Goal: Information Seeking & Learning: Learn about a topic

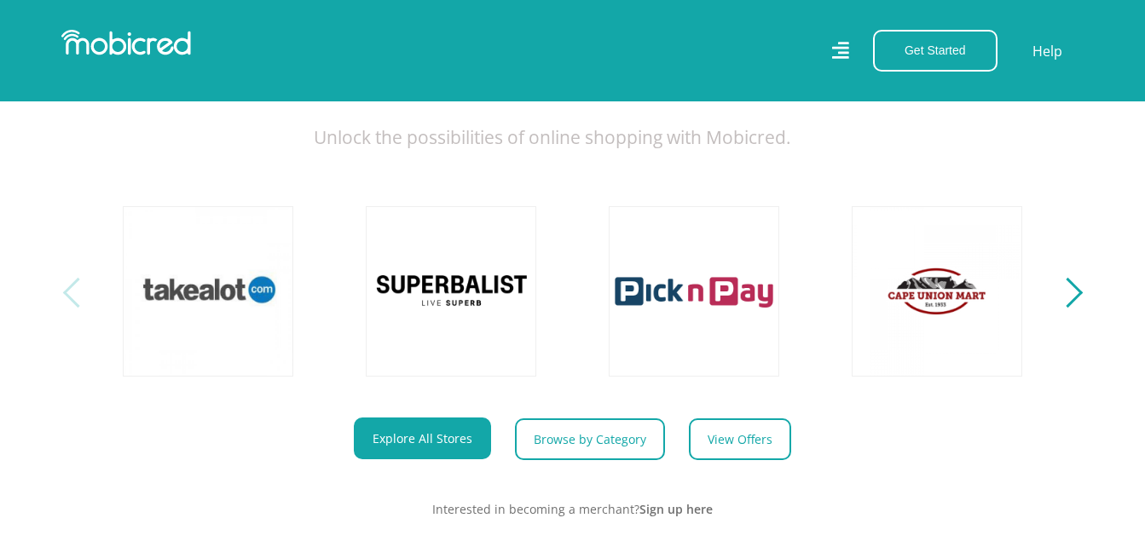
scroll to position [426, 0]
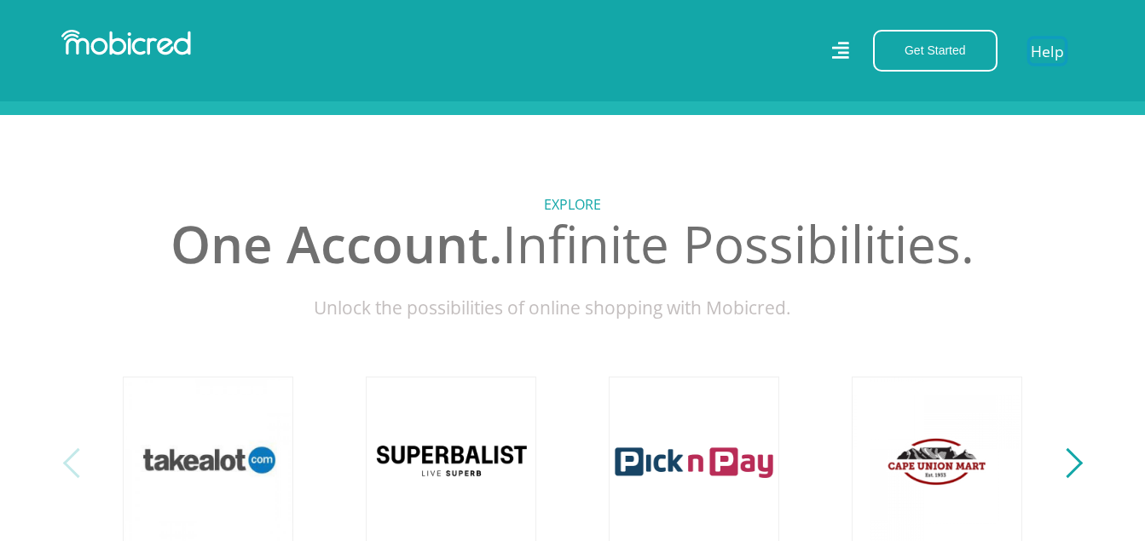
click at [1043, 47] on link "Help" at bounding box center [1047, 50] width 35 height 25
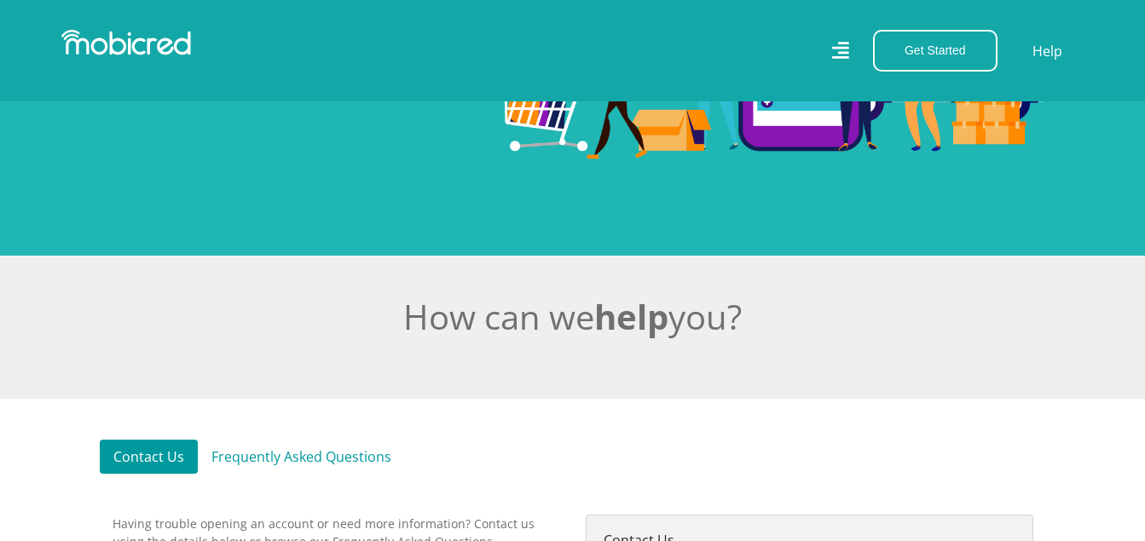
scroll to position [426, 0]
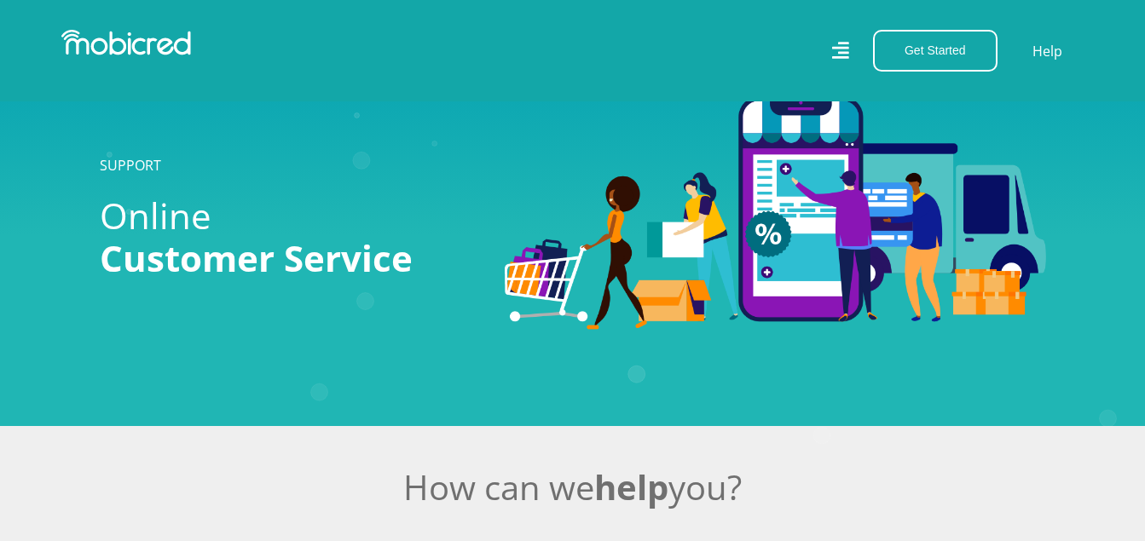
scroll to position [426, 0]
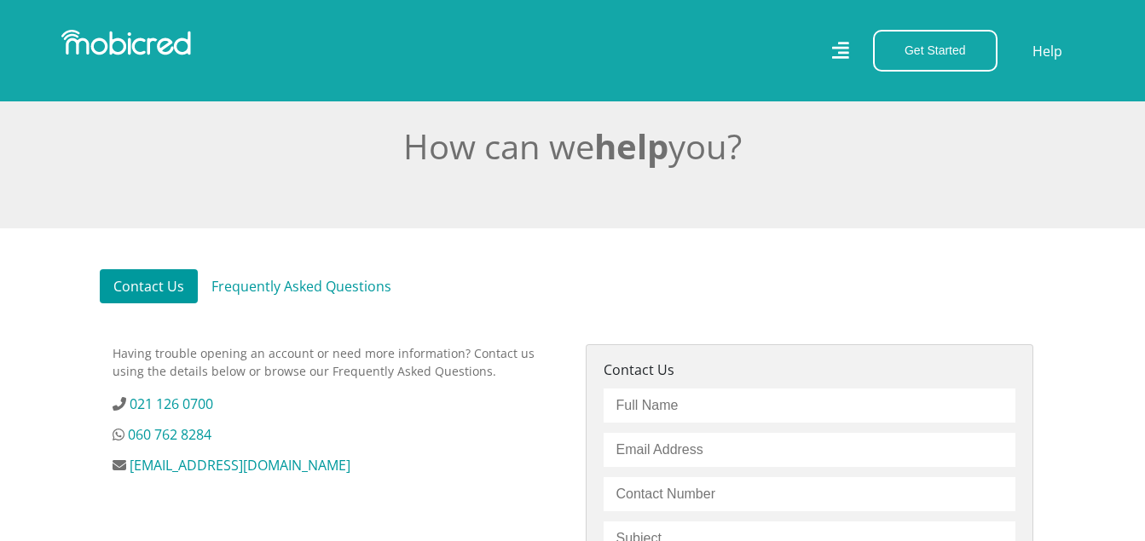
scroll to position [511, 0]
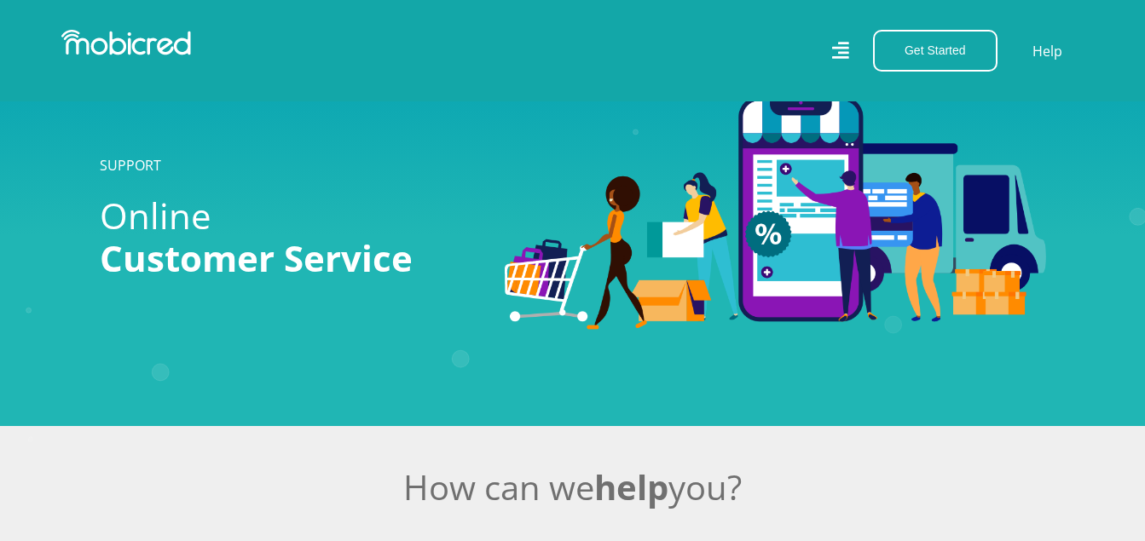
scroll to position [511, 0]
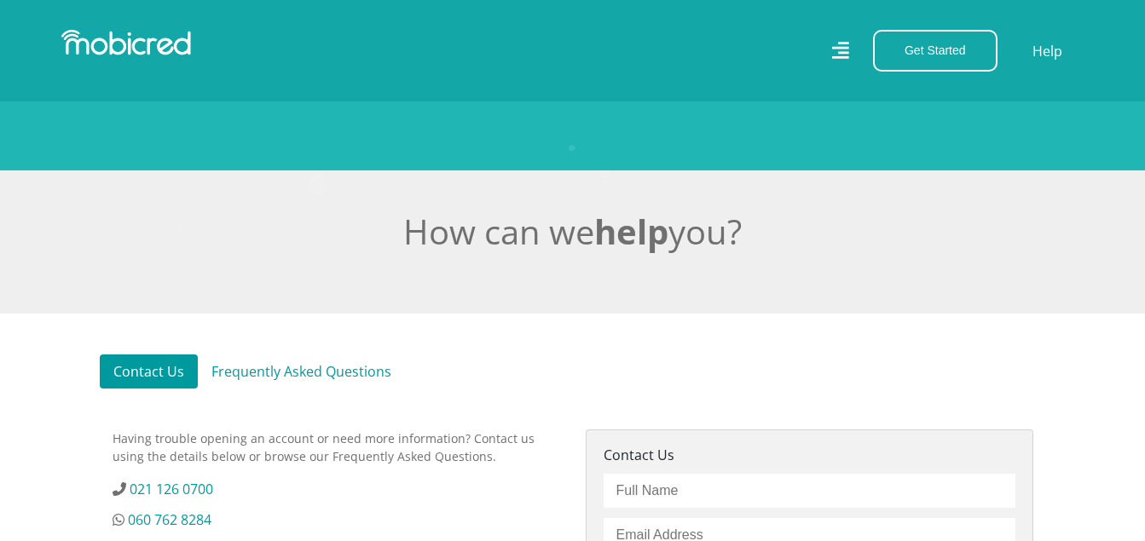
scroll to position [426, 0]
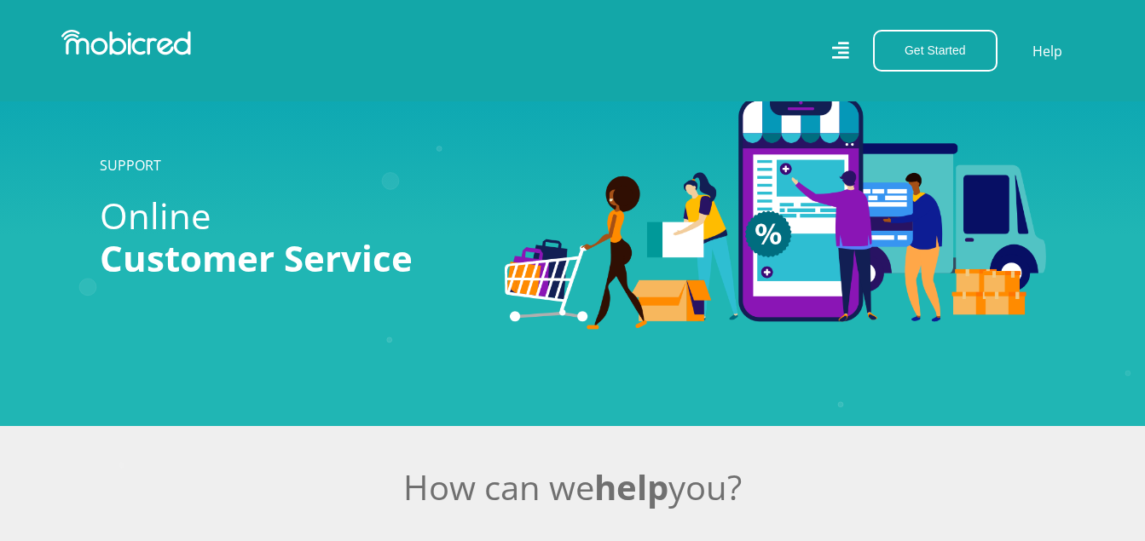
scroll to position [511, 0]
